Goal: Task Accomplishment & Management: Use online tool/utility

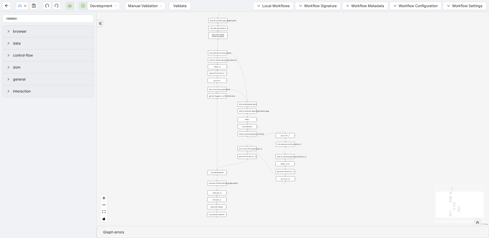
drag, startPoint x: 192, startPoint y: 84, endPoint x: 160, endPoint y: 90, distance: 31.9
click at [264, 7] on span "Local Workflows" at bounding box center [275, 6] width 27 height 6
click at [262, 18] on span "Select" at bounding box center [271, 16] width 33 height 6
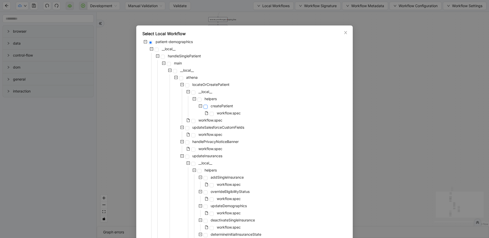
click at [205, 107] on span at bounding box center [206, 107] width 4 height 4
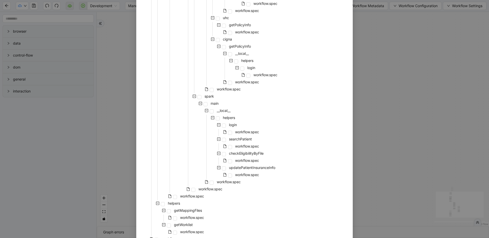
scroll to position [358, 0]
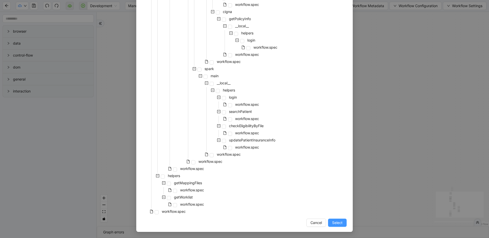
click at [343, 223] on button "Select" at bounding box center [337, 223] width 19 height 8
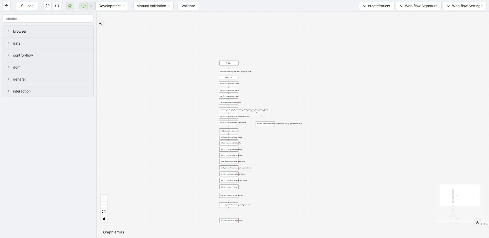
drag, startPoint x: 323, startPoint y: 163, endPoint x: 329, endPoint y: 88, distance: 75.2
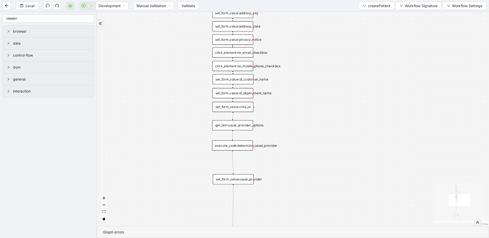
drag, startPoint x: 286, startPoint y: 138, endPoint x: 289, endPoint y: 98, distance: 39.4
click at [285, 104] on div "has_1_suggestion fallback success fallback onError trigger click_element:regist…" at bounding box center [293, 119] width 392 height 214
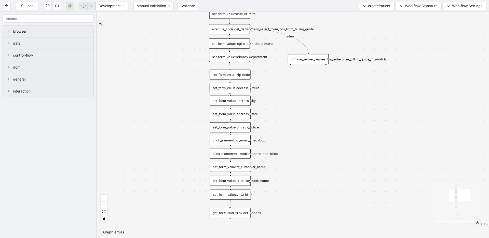
drag, startPoint x: 331, startPoint y: 77, endPoint x: 328, endPoint y: 151, distance: 74.2
click at [328, 151] on div "has_1_suggestion fallback success fallback onError trigger click_element:regist…" at bounding box center [293, 119] width 392 height 214
click at [307, 94] on div "has_1_suggestion fallback success fallback onError trigger click_element:regist…" at bounding box center [293, 119] width 392 height 214
click at [229, 87] on div "set_form_value:address_street" at bounding box center [230, 88] width 41 height 10
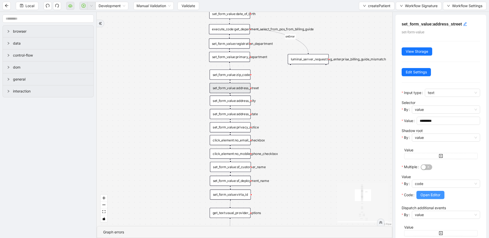
click at [421, 196] on span "Open Editor" at bounding box center [431, 195] width 20 height 6
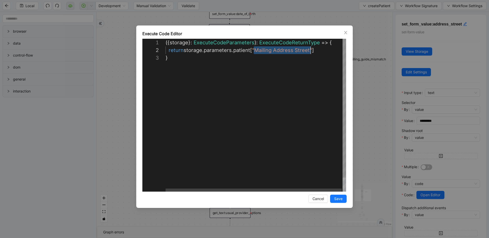
drag, startPoint x: 254, startPoint y: 50, endPoint x: 310, endPoint y: 51, distance: 55.5
drag, startPoint x: 295, startPoint y: 50, endPoint x: 253, endPoint y: 51, distance: 41.8
click at [253, 51] on div "({ storage }: ExecuteCodeParameters ): ExecuteCodeReturnType => { return storag…" at bounding box center [256, 123] width 181 height 168
click at [367, 35] on div "**********" at bounding box center [244, 119] width 489 height 238
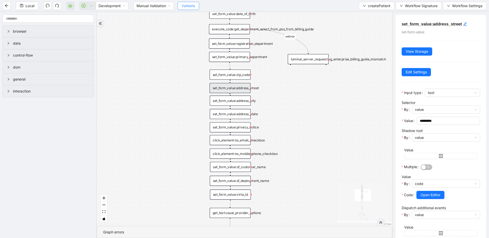
click at [189, 6] on span "Validate" at bounding box center [189, 6] width 14 height 6
click at [84, 7] on icon "play-circle" at bounding box center [84, 6] width 4 height 4
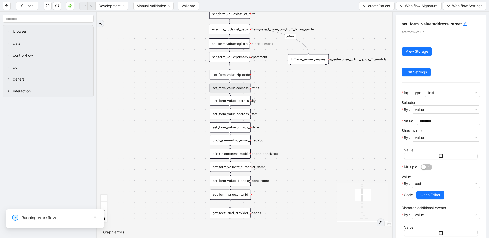
scroll to position [0, 0]
click at [0, 226] on input "1-off update file id" at bounding box center [38, 224] width 171 height 10
paste input "**********"
type input "**********"
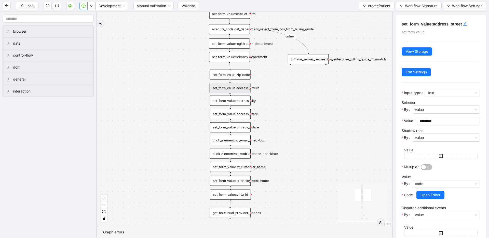
click at [85, 7] on icon "play-circle" at bounding box center [84, 6] width 4 height 4
click at [0, 225] on input "1-off update file id" at bounding box center [38, 224] width 171 height 10
paste input "**********"
type input "**********"
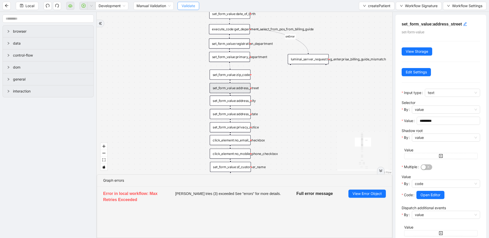
click at [189, 6] on span "Validate" at bounding box center [189, 6] width 14 height 6
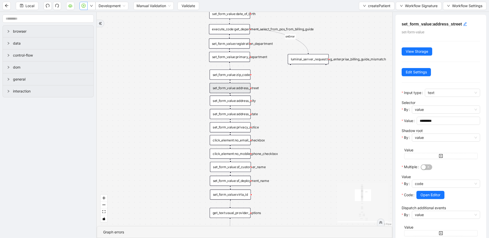
click at [84, 5] on icon "play-circle" at bounding box center [84, 6] width 2 height 2
click at [0, 224] on input "1-off update file id" at bounding box center [38, 224] width 171 height 10
paste input "**********"
type input "**********"
drag, startPoint x: -21, startPoint y: 224, endPoint x: -53, endPoint y: 222, distance: 32.4
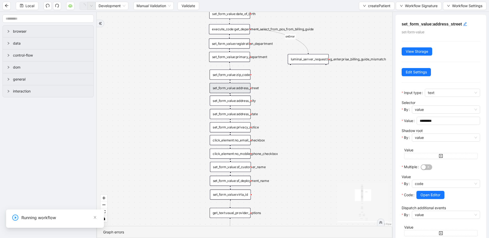
click at [0, 222] on div "**********" at bounding box center [37, 222] width 183 height 19
click at [15, 220] on input "1-off update file id" at bounding box center [38, 224] width 171 height 10
click at [0, 223] on input "1-off update file id" at bounding box center [38, 224] width 171 height 10
paste input "**********"
type input "**********"
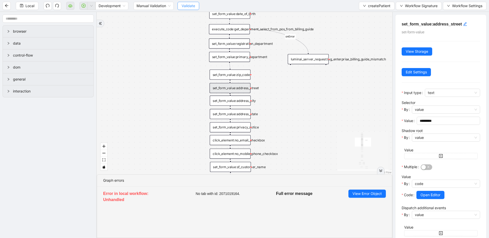
click at [194, 6] on span "Validate" at bounding box center [189, 6] width 14 height 6
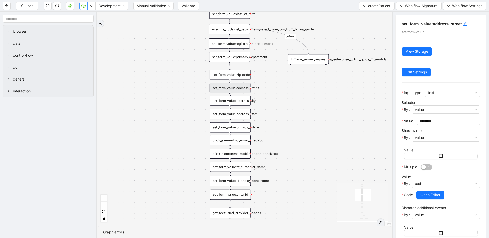
click at [84, 7] on icon "play-circle" at bounding box center [84, 6] width 4 height 4
click at [0, 221] on input "1-off update file id" at bounding box center [38, 224] width 171 height 10
paste input "**********"
type input "**********"
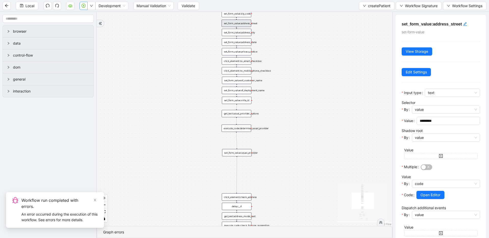
drag, startPoint x: 302, startPoint y: 157, endPoint x: 288, endPoint y: 70, distance: 88.4
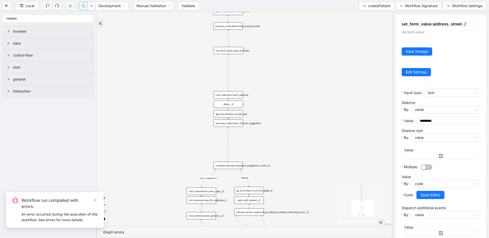
drag, startPoint x: 304, startPoint y: 174, endPoint x: 292, endPoint y: 116, distance: 59.6
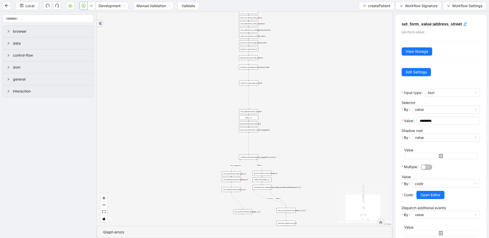
drag, startPoint x: 292, startPoint y: 90, endPoint x: 295, endPoint y: 22, distance: 67.8
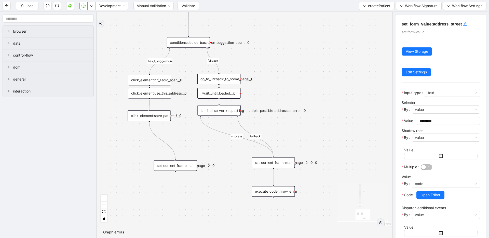
drag, startPoint x: 274, startPoint y: 98, endPoint x: 271, endPoint y: 136, distance: 38.6
click at [150, 103] on icon "Edge from click_element:use_this_address__0 to click_element:save_patient_!__0" at bounding box center [149, 105] width 0 height 10
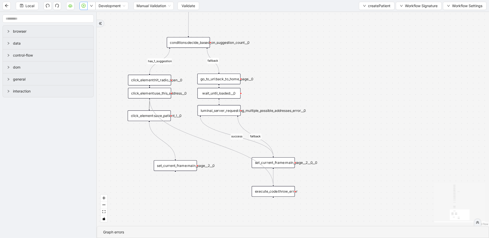
drag, startPoint x: 150, startPoint y: 98, endPoint x: 270, endPoint y: 185, distance: 147.9
click at [270, 185] on div "has_1_suggestion fallback success fallback onError trigger click_element:regist…" at bounding box center [293, 119] width 392 height 214
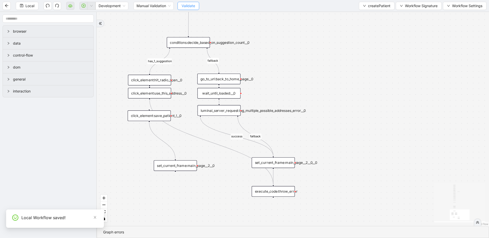
click at [185, 4] on span "Validate" at bounding box center [189, 6] width 14 height 6
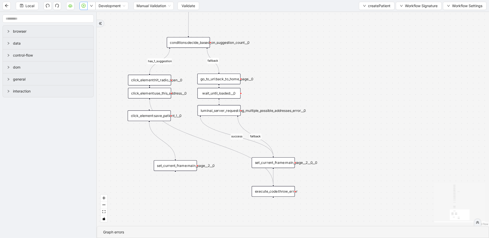
click at [85, 7] on icon "play-circle" at bounding box center [84, 6] width 4 height 4
click at [6, 226] on input "1-off update file id" at bounding box center [38, 224] width 171 height 10
paste input "**********"
type input "**********"
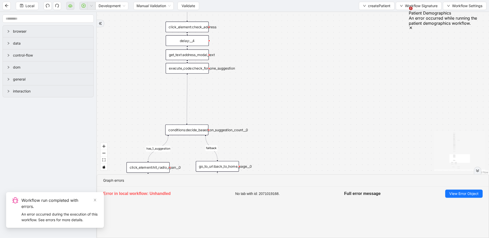
drag, startPoint x: 178, startPoint y: 69, endPoint x: 177, endPoint y: 157, distance: 87.4
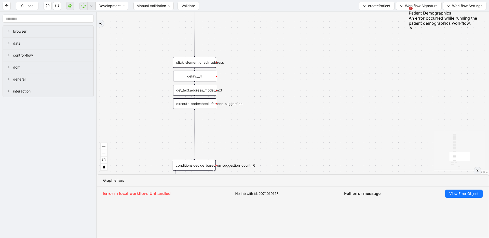
drag, startPoint x: 192, startPoint y: 100, endPoint x: 199, endPoint y: 135, distance: 36.2
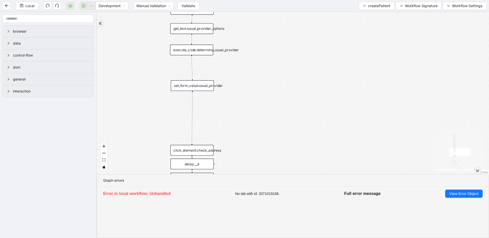
drag, startPoint x: 248, startPoint y: 55, endPoint x: 245, endPoint y: 146, distance: 90.7
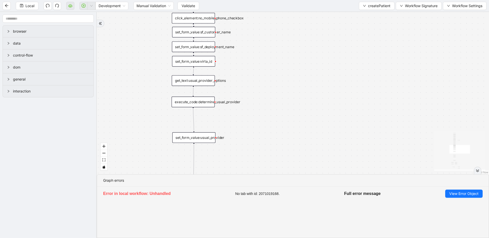
drag, startPoint x: 241, startPoint y: 133, endPoint x: 242, endPoint y: 179, distance: 46.1
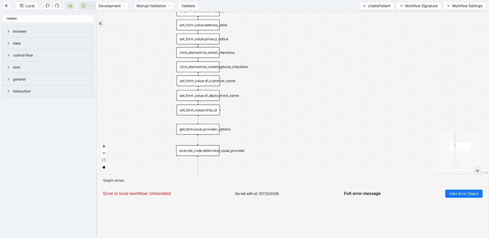
drag, startPoint x: 244, startPoint y: 70, endPoint x: 249, endPoint y: 119, distance: 49.8
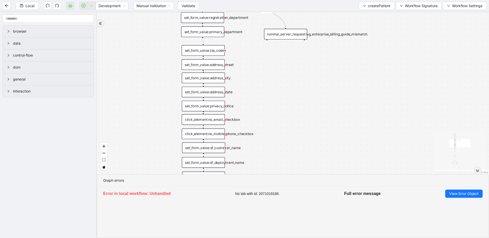
drag, startPoint x: 250, startPoint y: 81, endPoint x: 255, endPoint y: 144, distance: 62.9
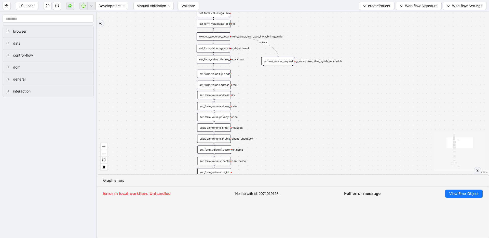
drag, startPoint x: 244, startPoint y: 102, endPoint x: 245, endPoint y: 161, distance: 58.9
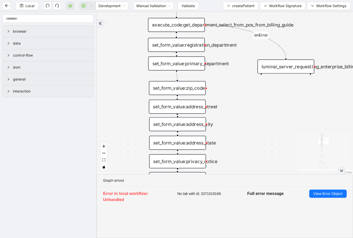
drag, startPoint x: 306, startPoint y: 95, endPoint x: 288, endPoint y: 35, distance: 62.1
click at [288, 35] on div "has_1_suggestion fallback success fallback onError trigger click_element:regist…" at bounding box center [225, 93] width 257 height 162
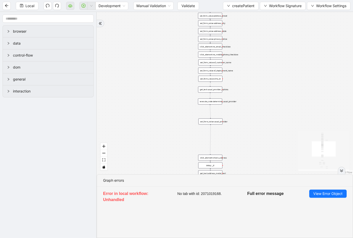
drag, startPoint x: 240, startPoint y: 99, endPoint x: 238, endPoint y: 22, distance: 77.0
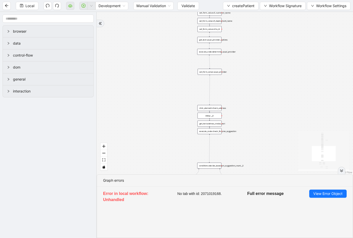
drag, startPoint x: 252, startPoint y: 117, endPoint x: 250, endPoint y: 35, distance: 81.6
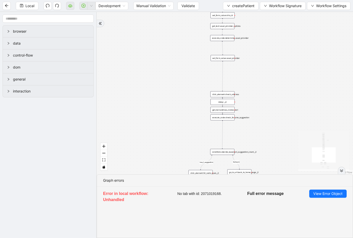
drag, startPoint x: 245, startPoint y: 100, endPoint x: 260, endPoint y: 118, distance: 23.2
drag, startPoint x: 242, startPoint y: 67, endPoint x: 258, endPoint y: 139, distance: 73.3
click at [258, 139] on div "has_1_suggestion fallback success fallback onError trigger click_element:regist…" at bounding box center [225, 93] width 257 height 162
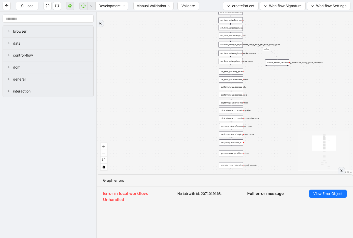
drag, startPoint x: 276, startPoint y: 58, endPoint x: 269, endPoint y: 114, distance: 56.0
click at [269, 114] on div "has_1_suggestion fallback success fallback onError trigger click_element:regist…" at bounding box center [225, 93] width 257 height 162
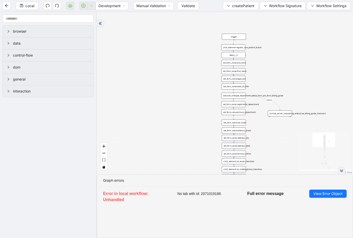
drag, startPoint x: 256, startPoint y: 114, endPoint x: 257, endPoint y: 124, distance: 10.5
click at [257, 124] on div "has_1_suggestion fallback success fallback onError trigger click_element:regist…" at bounding box center [225, 93] width 257 height 162
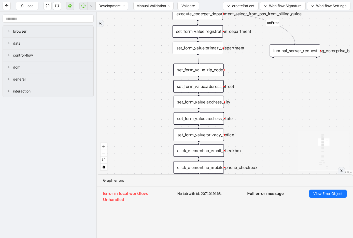
drag, startPoint x: 272, startPoint y: 121, endPoint x: 253, endPoint y: 62, distance: 62.0
click at [253, 62] on div "has_1_suggestion fallback success fallback onError trigger click_element:regist…" at bounding box center [225, 93] width 257 height 162
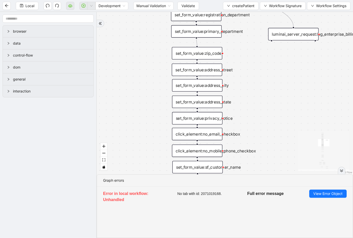
drag, startPoint x: 255, startPoint y: 94, endPoint x: 253, endPoint y: 78, distance: 16.6
click at [253, 78] on div "has_1_suggestion fallback success fallback onError trigger click_element:regist…" at bounding box center [225, 93] width 257 height 162
click at [203, 71] on div "set_form_value:address_street" at bounding box center [197, 69] width 50 height 12
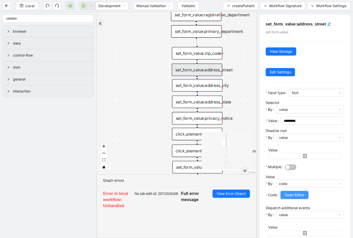
click at [290, 192] on span "Open Editor" at bounding box center [295, 195] width 20 height 6
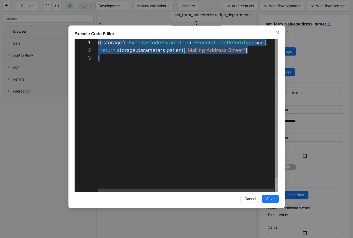
drag, startPoint x: 178, startPoint y: 65, endPoint x: 95, endPoint y: 39, distance: 86.7
click at [98, 39] on div "({ ·‌ storage ·‌ }: ·‌ ExecuteCodeParameters ): ·‌ ExecuteCodeReturnType ·‌ => …" at bounding box center [188, 123] width 181 height 168
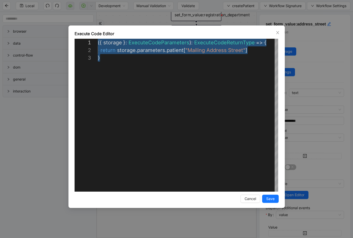
click at [312, 72] on div "**********" at bounding box center [176, 119] width 353 height 238
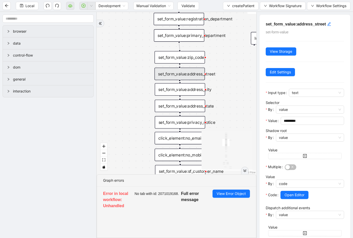
drag, startPoint x: 221, startPoint y: 61, endPoint x: 215, endPoint y: 60, distance: 6.2
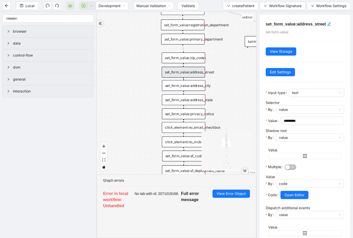
click at [227, 70] on div "has_1_suggestion fallback success fallback onError trigger click_element:regist…" at bounding box center [177, 93] width 160 height 162
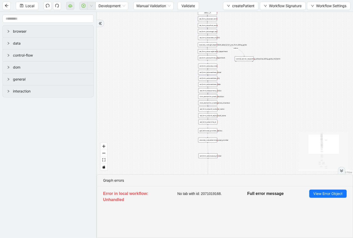
click at [284, 101] on div "has_1_suggestion fallback success fallback onError trigger click_element:regist…" at bounding box center [225, 93] width 257 height 162
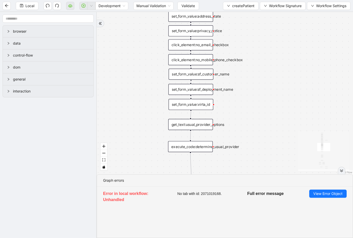
drag, startPoint x: 251, startPoint y: 49, endPoint x: 251, endPoint y: 34, distance: 14.5
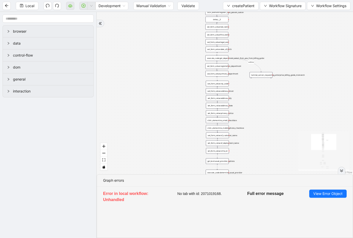
drag, startPoint x: 251, startPoint y: 116, endPoint x: 253, endPoint y: 145, distance: 29.4
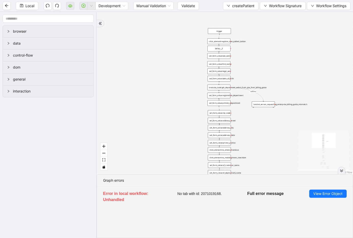
drag, startPoint x: 327, startPoint y: 82, endPoint x: 329, endPoint y: 50, distance: 31.2
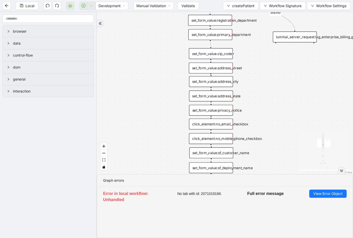
drag, startPoint x: 274, startPoint y: 121, endPoint x: 278, endPoint y: 103, distance: 17.7
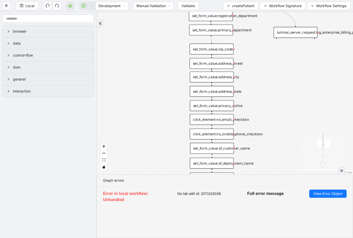
click at [216, 64] on div "set_form_value:address_street" at bounding box center [212, 63] width 44 height 11
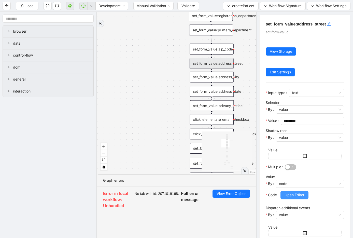
click at [303, 194] on span "Open Editor" at bounding box center [295, 195] width 20 height 6
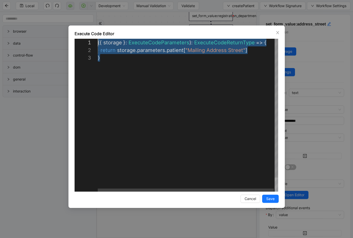
drag, startPoint x: 112, startPoint y: 52, endPoint x: 95, endPoint y: 40, distance: 21.0
click at [98, 40] on div "({ ·‌ storage ·‌ }: ·‌ ExecuteCodeParameters ): ·‌ ExecuteCodeReturnType ·‌ => …" at bounding box center [188, 123] width 181 height 168
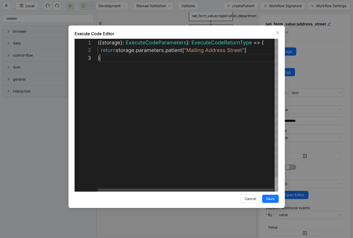
click at [176, 69] on div "({ storage }: ExecuteCodeParameters ): ExecuteCodeReturnType => { return storag…" at bounding box center [188, 123] width 181 height 168
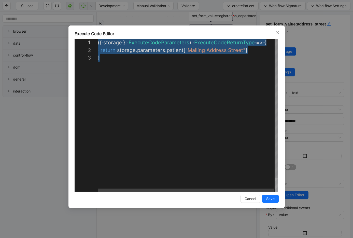
drag, startPoint x: 153, startPoint y: 78, endPoint x: 66, endPoint y: 32, distance: 98.2
click at [98, 39] on div "({ ·‌ storage ·‌ }: ·‌ ExecuteCodeParameters ): ·‌ ExecuteCodeReturnType ·‌ => …" at bounding box center [188, 123] width 181 height 168
paste textarea "**********"
type textarea "**********"
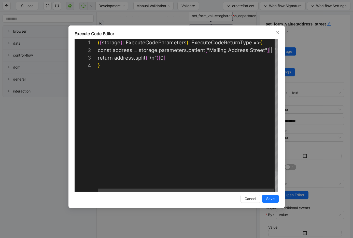
scroll to position [23, 2]
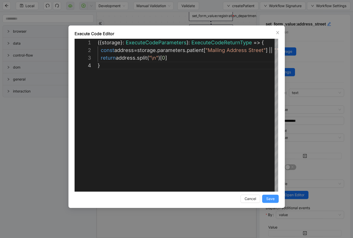
click at [273, 198] on span "Save" at bounding box center [270, 199] width 8 height 6
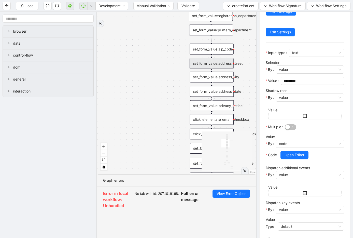
scroll to position [102, 0]
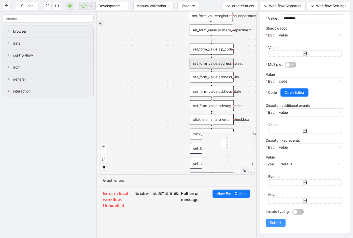
click at [271, 220] on span "Submit" at bounding box center [276, 223] width 12 height 6
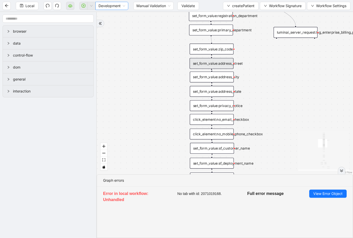
scroll to position [0, 0]
click at [29, 6] on span "Local" at bounding box center [29, 6] width 9 height 6
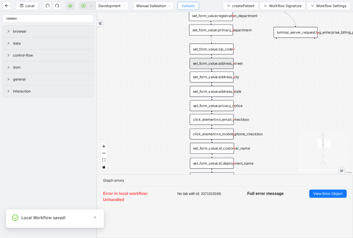
click at [189, 7] on span "Validate" at bounding box center [189, 6] width 14 height 6
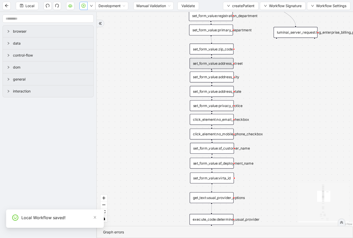
click at [84, 7] on icon "play-circle" at bounding box center [84, 6] width 4 height 4
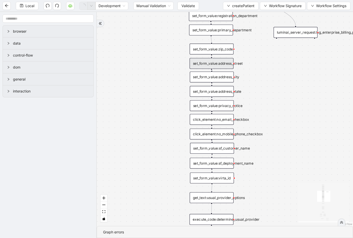
click at [12, 226] on input "1-off update file id" at bounding box center [38, 224] width 171 height 10
paste input "**********"
type input "**********"
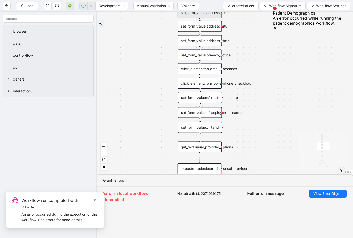
drag, startPoint x: 297, startPoint y: 100, endPoint x: 285, endPoint y: 50, distance: 52.0
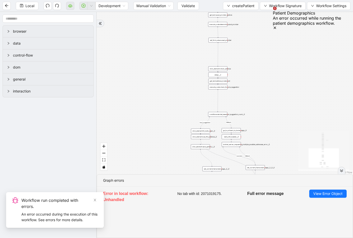
drag, startPoint x: 305, startPoint y: 113, endPoint x: 276, endPoint y: 36, distance: 82.8
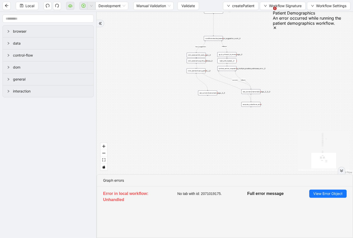
drag, startPoint x: 262, startPoint y: 136, endPoint x: 254, endPoint y: 52, distance: 84.2
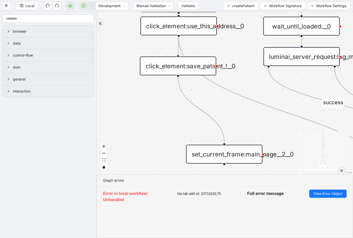
drag, startPoint x: 179, startPoint y: 35, endPoint x: 177, endPoint y: 55, distance: 19.5
click at [177, 55] on div "has_1_suggestion fallback success fallback onError trigger click_element:regist…" at bounding box center [225, 93] width 257 height 162
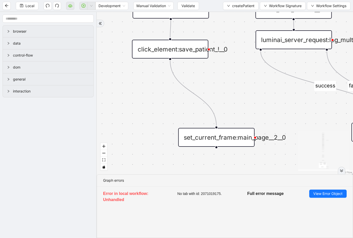
drag, startPoint x: 241, startPoint y: 103, endPoint x: 236, endPoint y: 90, distance: 13.7
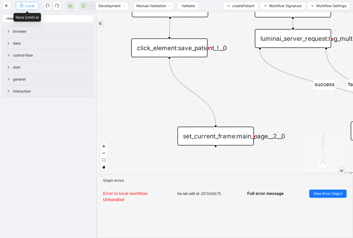
click at [29, 7] on span "Local" at bounding box center [29, 6] width 9 height 6
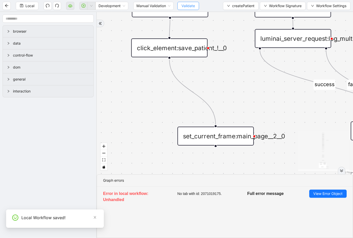
click at [181, 5] on button "Validate" at bounding box center [189, 6] width 22 height 8
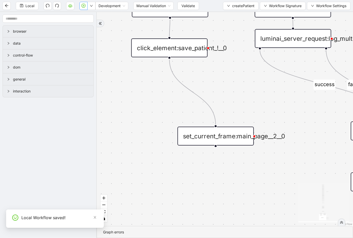
click at [82, 7] on icon "play-circle" at bounding box center [84, 6] width 4 height 4
click at [0, 223] on input "1-off update file id" at bounding box center [38, 224] width 171 height 10
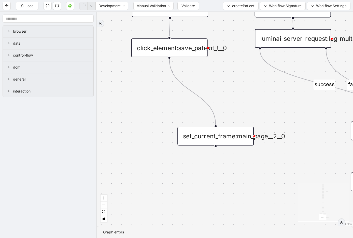
type input "**********"
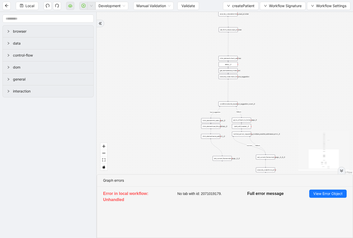
drag, startPoint x: 233, startPoint y: 63, endPoint x: 231, endPoint y: 131, distance: 67.8
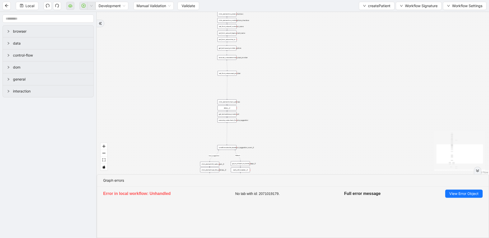
drag, startPoint x: 321, startPoint y: 100, endPoint x: 321, endPoint y: 105, distance: 5.6
drag, startPoint x: 277, startPoint y: 116, endPoint x: 278, endPoint y: 129, distance: 12.5
drag, startPoint x: 273, startPoint y: 66, endPoint x: 276, endPoint y: 135, distance: 69.1
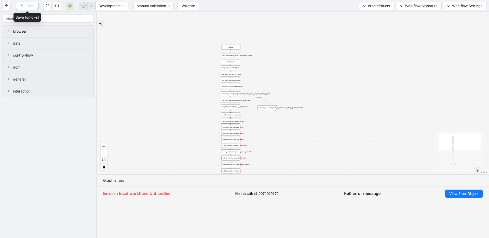
click at [37, 8] on button "Local" at bounding box center [27, 6] width 23 height 8
click at [375, 6] on span "createPatient" at bounding box center [379, 6] width 22 height 6
click at [372, 16] on span "Select" at bounding box center [376, 16] width 28 height 6
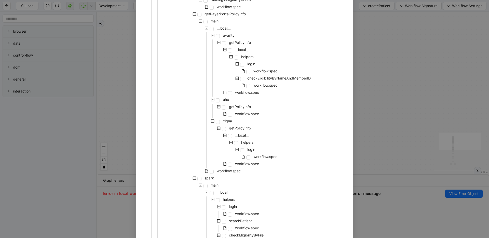
scroll to position [358, 0]
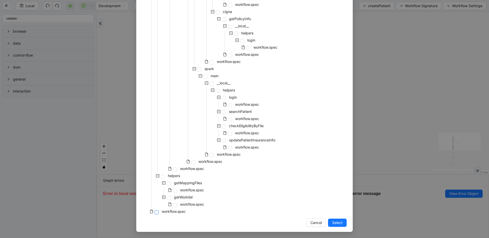
click at [155, 212] on span at bounding box center [157, 212] width 4 height 4
click at [332, 222] on span "Select" at bounding box center [337, 223] width 10 height 6
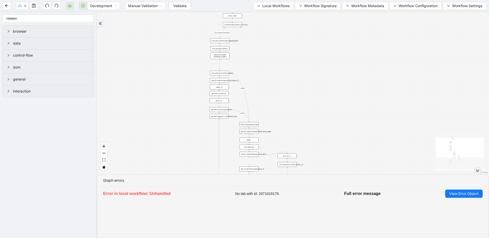
drag, startPoint x: 313, startPoint y: 82, endPoint x: 312, endPoint y: 122, distance: 40.3
click at [32, 5] on icon "save" at bounding box center [34, 6] width 4 height 4
click at [178, 6] on span "Validate" at bounding box center [180, 6] width 14 height 6
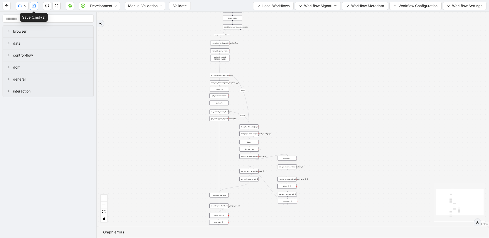
click at [37, 5] on button "button" at bounding box center [34, 6] width 8 height 8
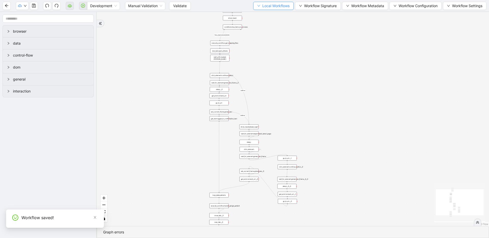
click at [266, 7] on span "Local Workflows" at bounding box center [275, 6] width 27 height 6
click at [264, 17] on span "Select" at bounding box center [271, 16] width 33 height 6
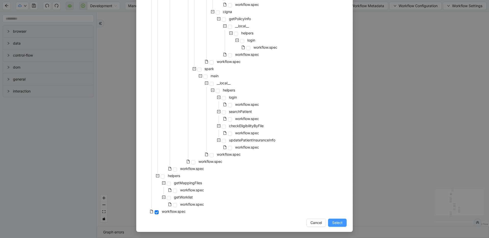
click at [330, 219] on button "Select" at bounding box center [337, 223] width 19 height 8
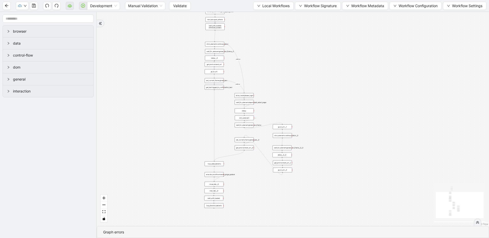
drag, startPoint x: 289, startPoint y: 149, endPoint x: 284, endPoint y: 118, distance: 31.7
click at [34, 7] on icon "save" at bounding box center [34, 6] width 4 height 4
click at [179, 7] on span "Validate" at bounding box center [180, 6] width 14 height 6
click at [21, 21] on span "Prod: Update Needed" at bounding box center [38, 24] width 37 height 6
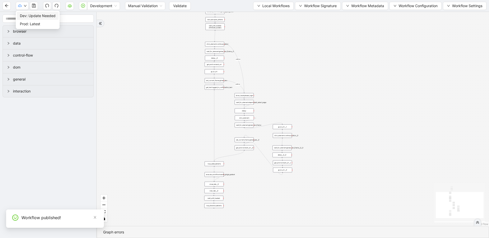
click at [22, 15] on span "Dev: Update Needed" at bounding box center [38, 16] width 36 height 6
